Goal: Task Accomplishment & Management: Use online tool/utility

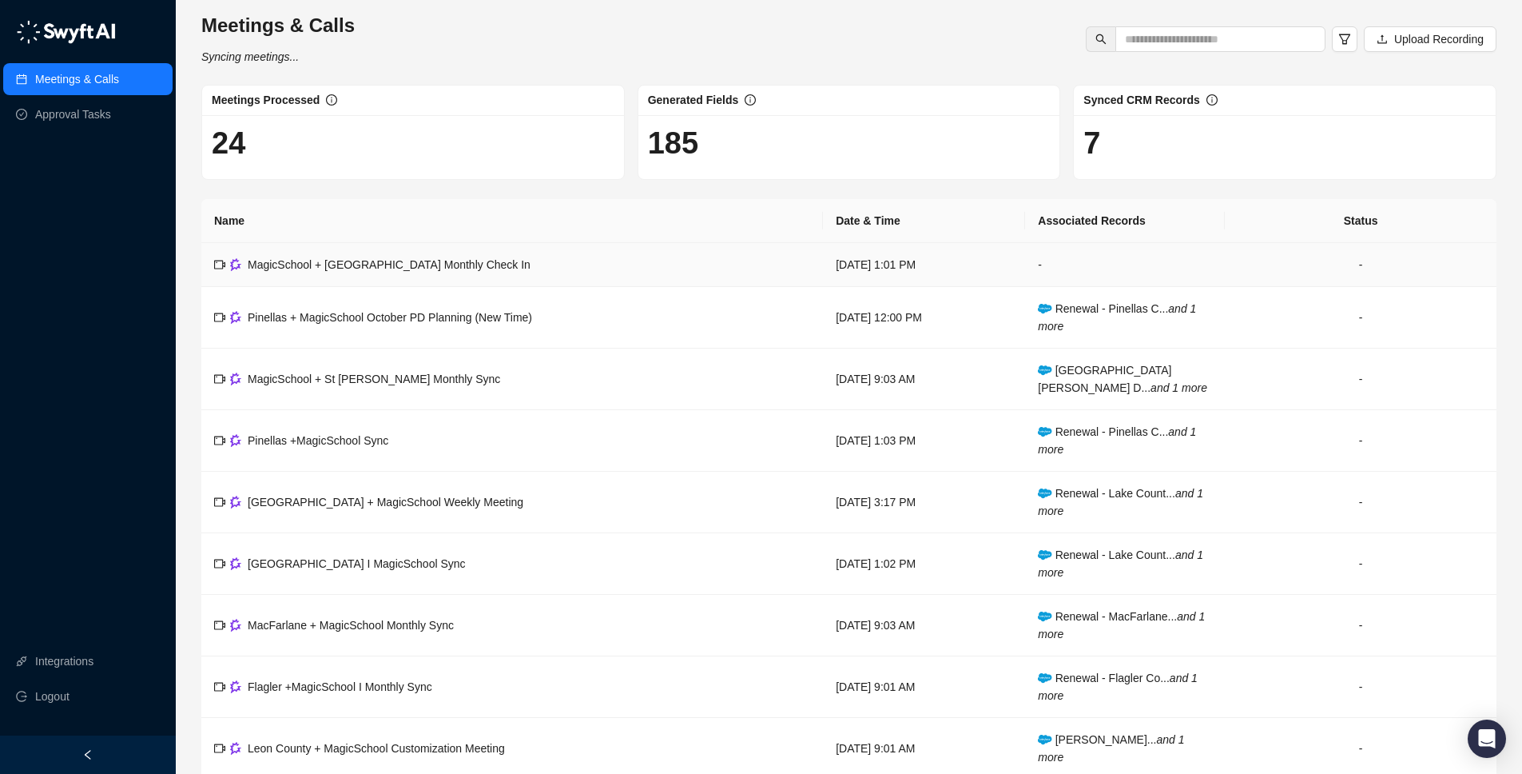
click at [388, 268] on span "MagicSchool + [GEOGRAPHIC_DATA] Monthly Check In" at bounding box center [389, 264] width 283 height 13
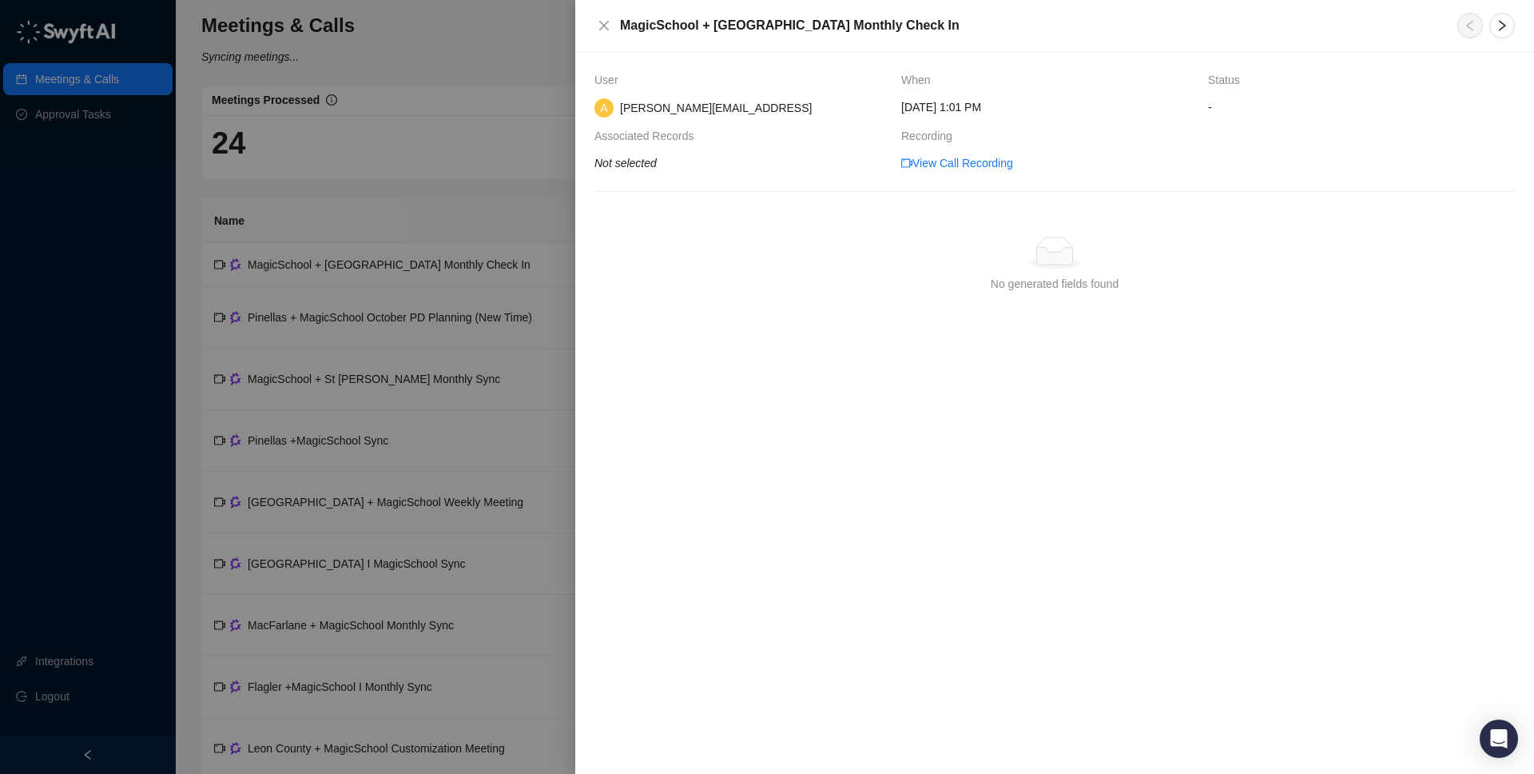
click at [382, 227] on div at bounding box center [767, 387] width 1534 height 774
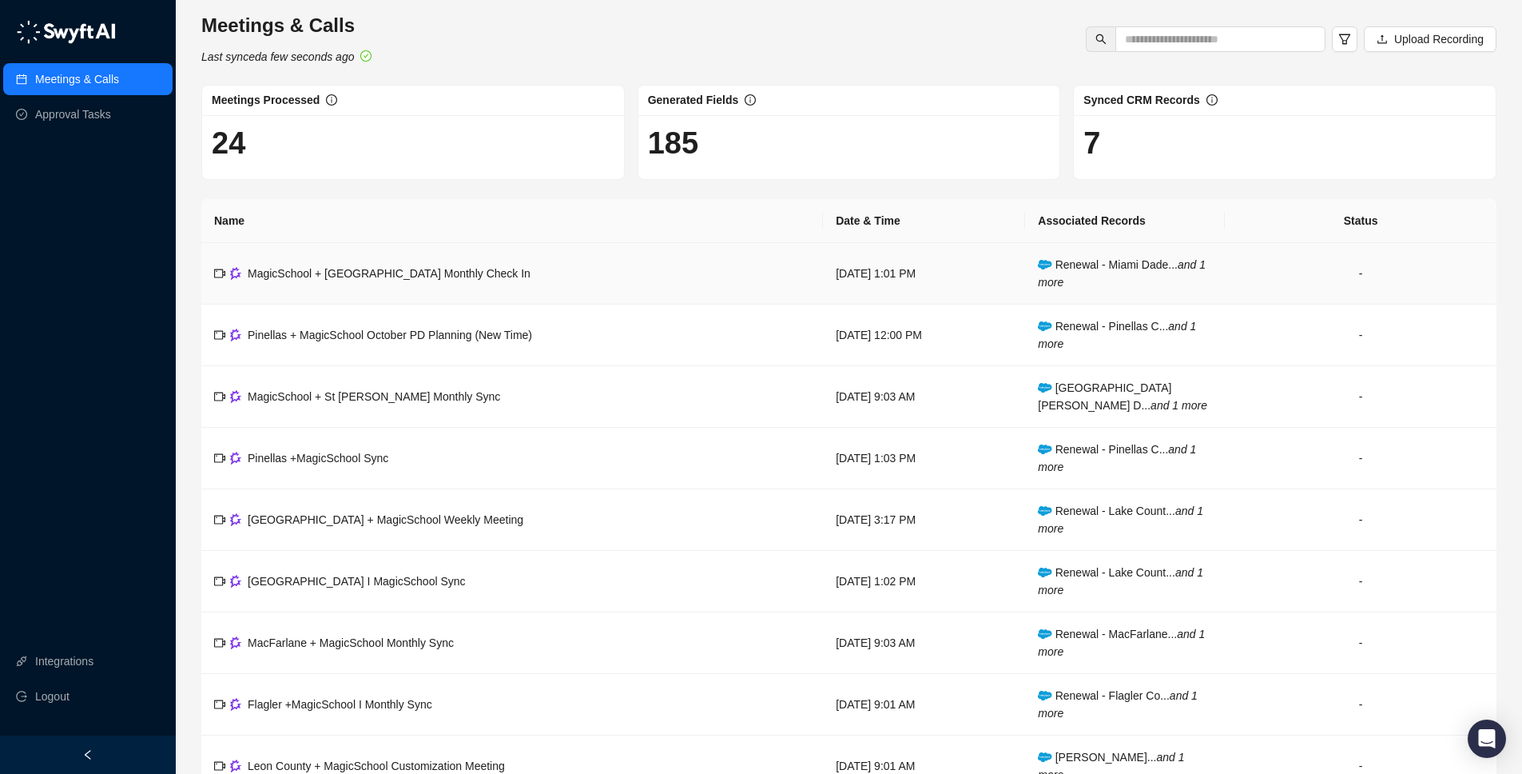
click at [411, 287] on td "MagicSchool + [GEOGRAPHIC_DATA] Monthly Check In" at bounding box center [512, 274] width 622 height 62
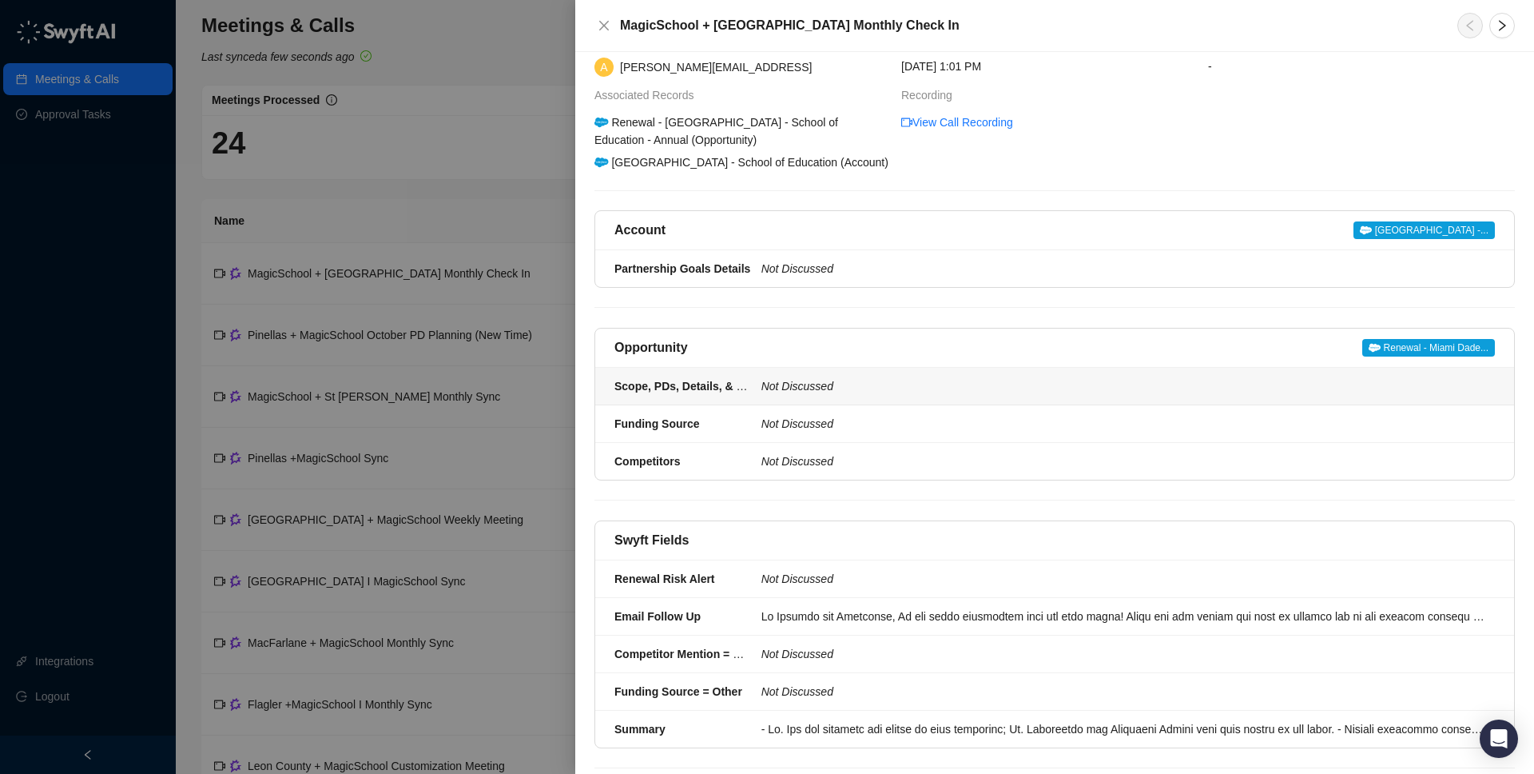
scroll to position [74, 0]
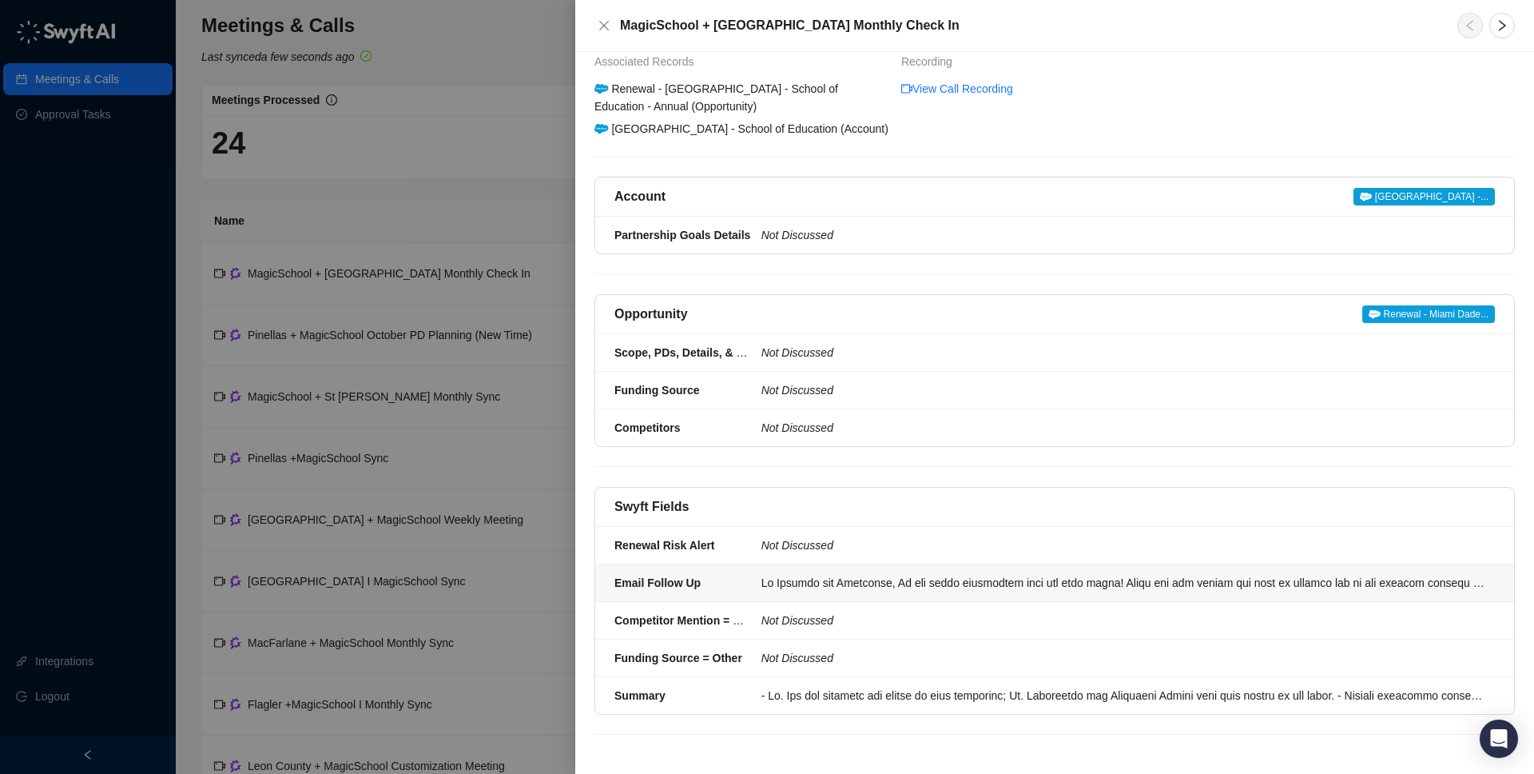
click at [809, 594] on li "Email Follow Up" at bounding box center [1054, 583] width 919 height 38
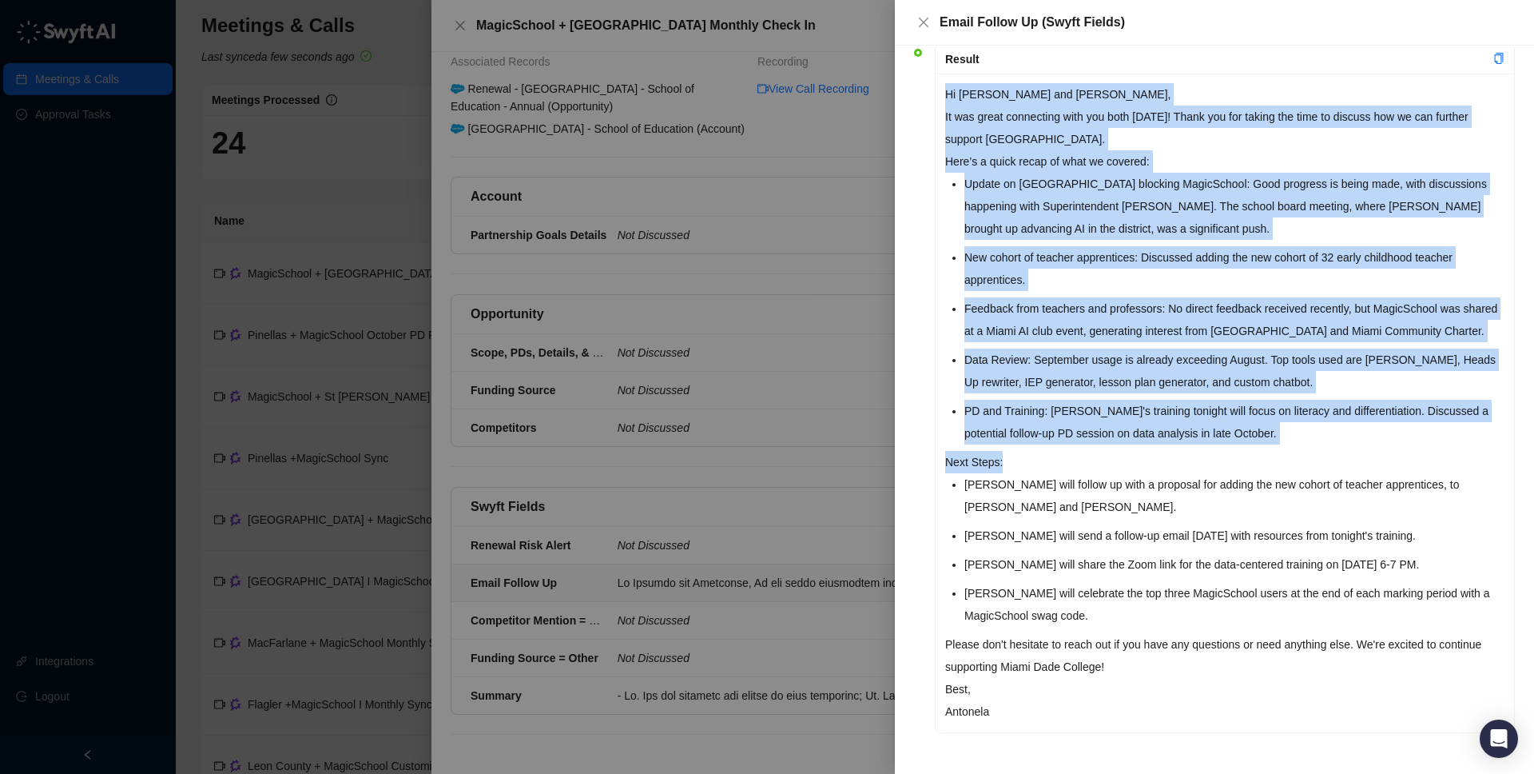
scroll to position [134, 0]
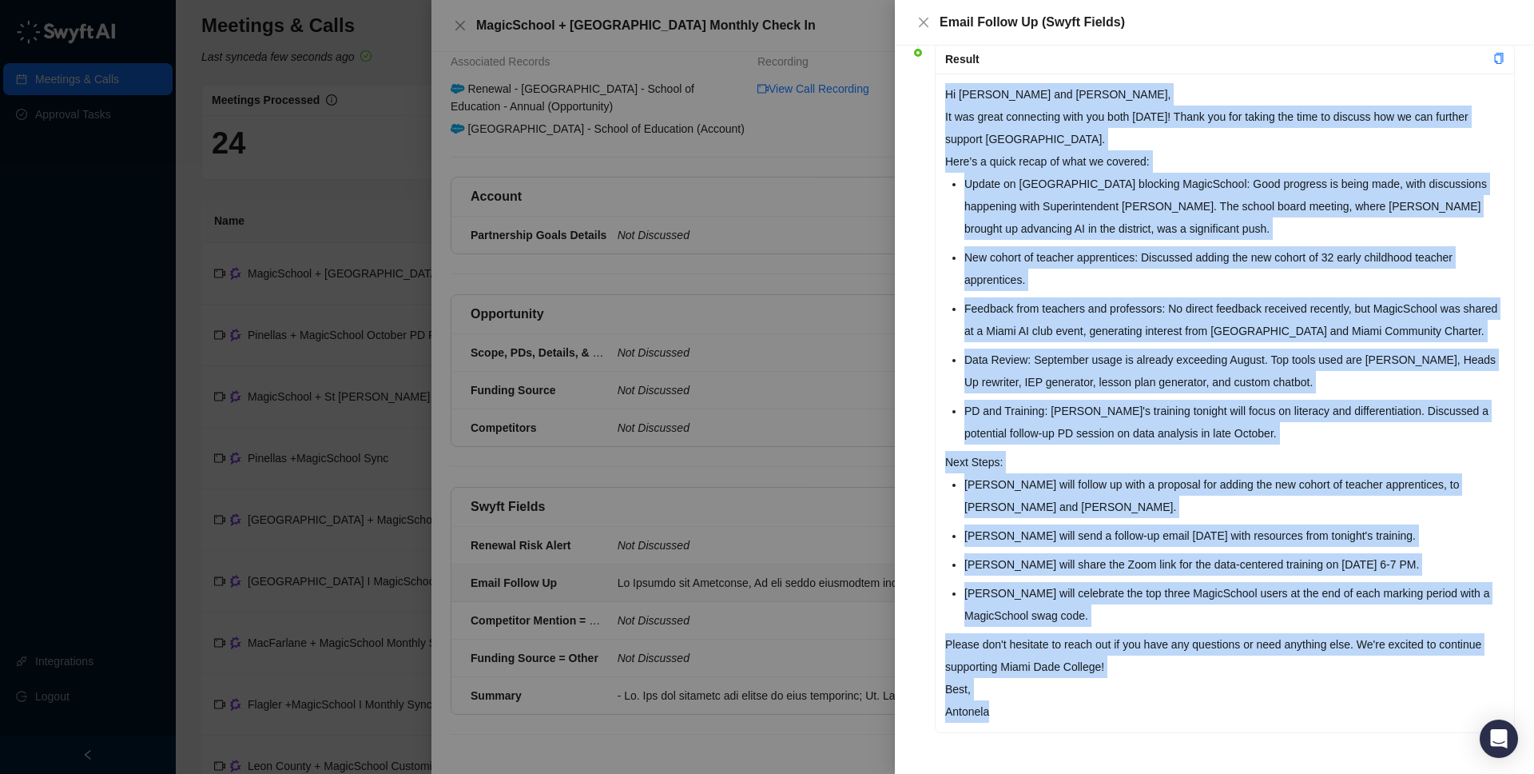
drag, startPoint x: 944, startPoint y: 209, endPoint x: 1002, endPoint y: 697, distance: 490.9
click at [1002, 706] on div "Hi [PERSON_NAME] and [PERSON_NAME], It was great connecting with you both [DATE…" at bounding box center [1225, 403] width 579 height 658
copy div "Lo Ipsumdo sit Ametconse, Ad eli seddo eiusmodtem inci utl etdo magna! Aliqu en…"
